Goal: Transaction & Acquisition: Purchase product/service

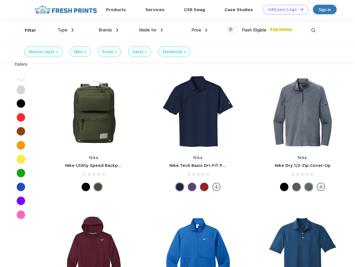
scroll to position [0, 0]
click at [284, 9] on link "Add your Logo Design Tool" at bounding box center [286, 10] width 46 height 10
click at [0, 0] on div "Design Tool" at bounding box center [0, 0] width 0 height 0
click at [299, 9] on link "Add your Logo Design Tool" at bounding box center [286, 10] width 46 height 10
click at [27, 30] on div "Filter" at bounding box center [30, 30] width 11 height 6
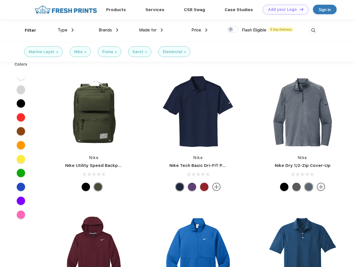
click at [66, 30] on span "Type" at bounding box center [63, 30] width 10 height 5
click at [108, 30] on span "Brands" at bounding box center [105, 30] width 13 height 5
click at [151, 30] on span "Made for" at bounding box center [148, 30] width 18 height 5
click at [199, 30] on span "Price" at bounding box center [196, 30] width 10 height 5
click at [233, 30] on div at bounding box center [232, 29] width 11 height 6
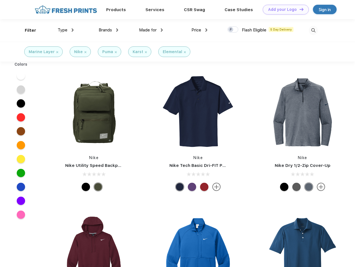
click at [231, 30] on input "checkbox" at bounding box center [229, 28] width 4 height 4
click at [313, 30] on img at bounding box center [313, 30] width 9 height 9
